Goal: Transaction & Acquisition: Purchase product/service

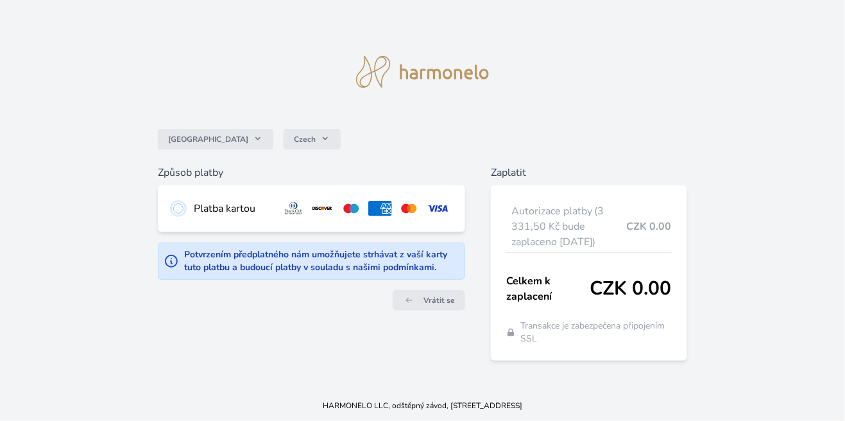
click at [177, 214] on input "radio" at bounding box center [178, 208] width 10 height 10
radio input "true"
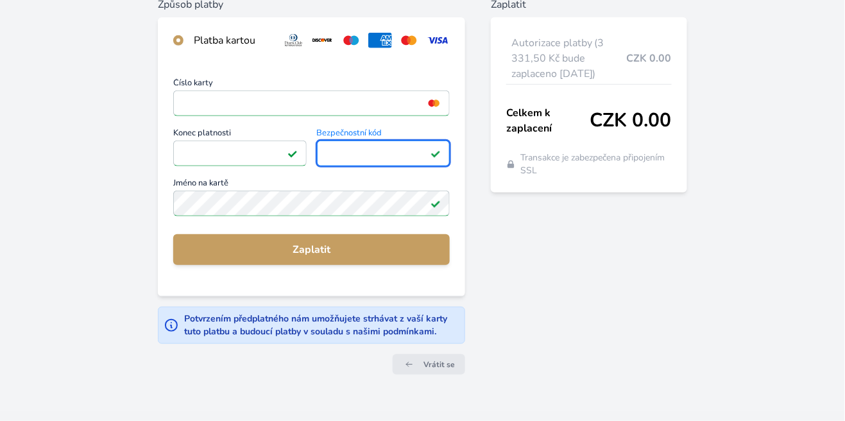
scroll to position [183, 0]
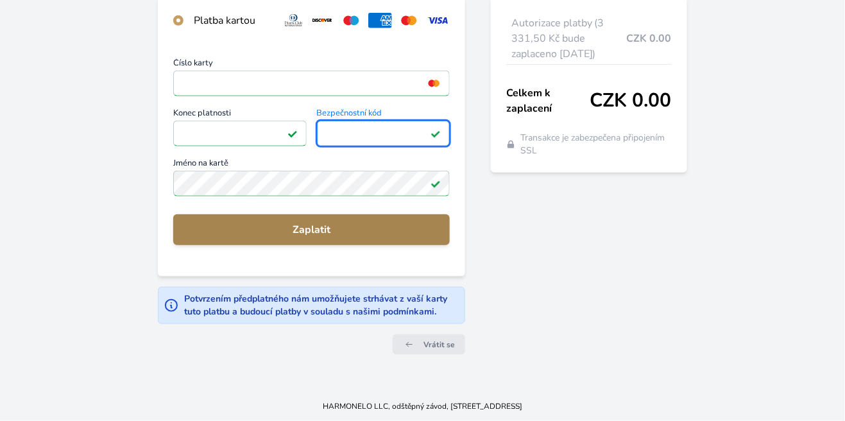
click at [396, 232] on span "Zaplatit" at bounding box center [311, 229] width 256 height 15
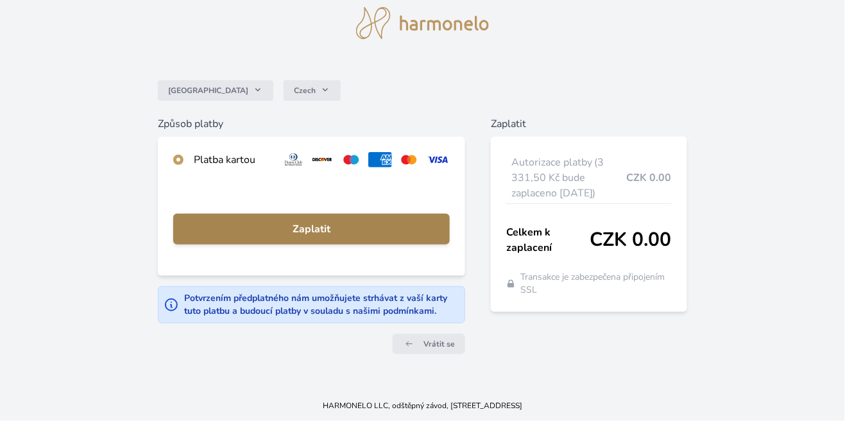
scroll to position [62, 0]
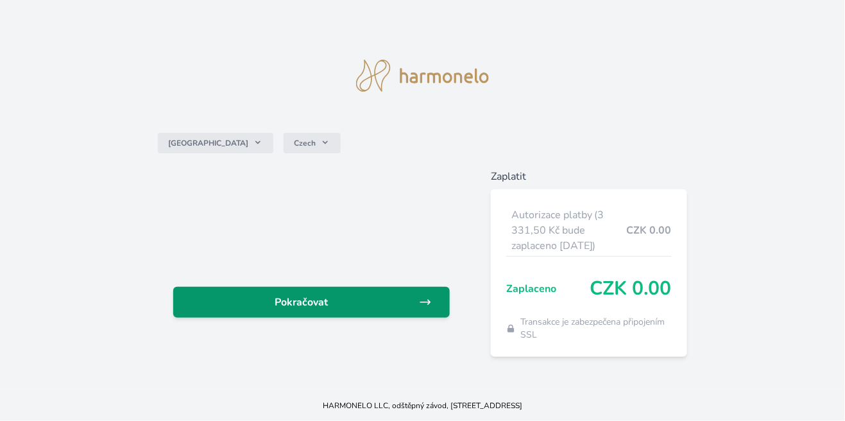
click at [387, 310] on span "Pokračovat" at bounding box center [300, 301] width 235 height 15
